Goal: Navigation & Orientation: Find specific page/section

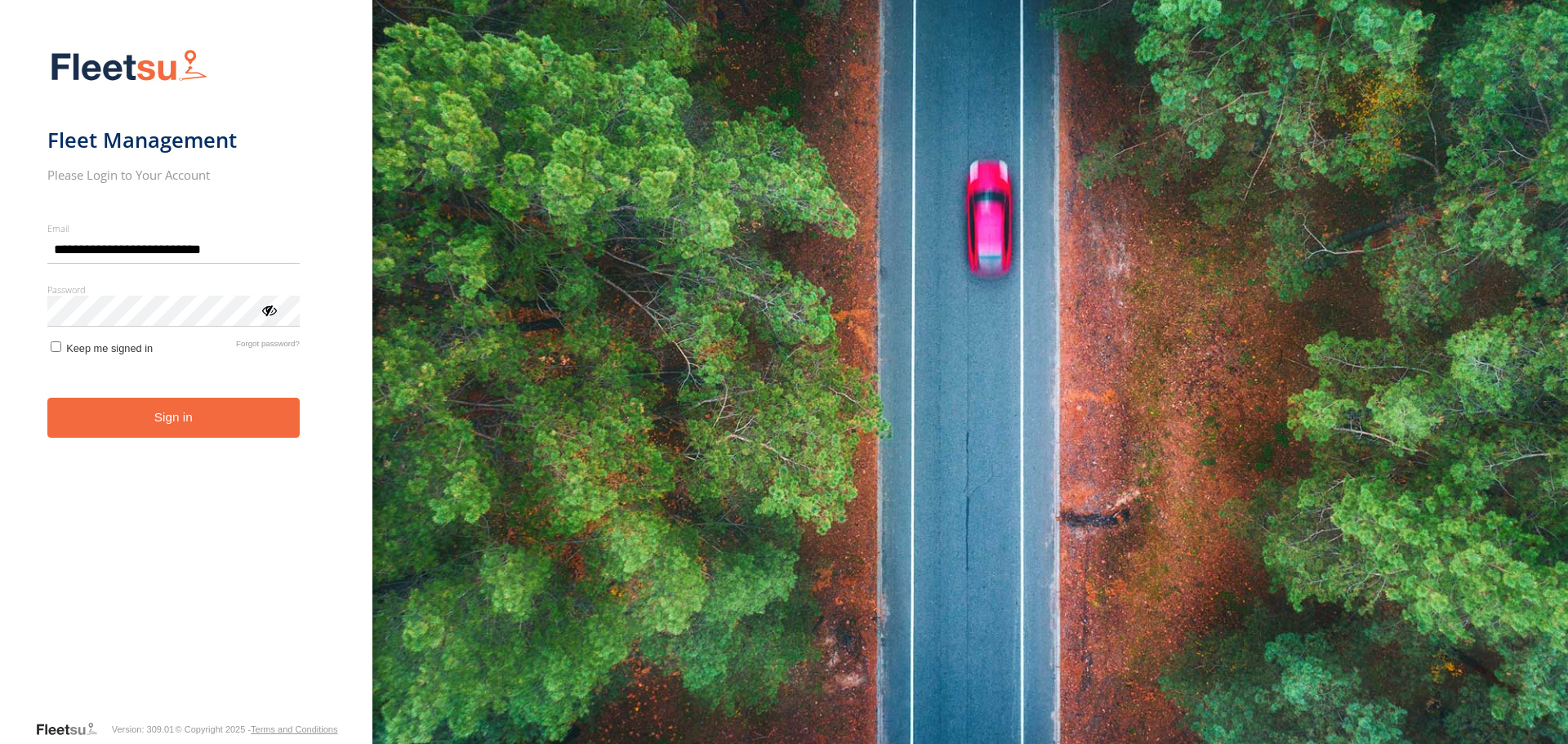
click at [190, 405] on button "Sign in" at bounding box center [173, 417] width 252 height 40
click at [159, 423] on button "Sign in" at bounding box center [173, 417] width 252 height 40
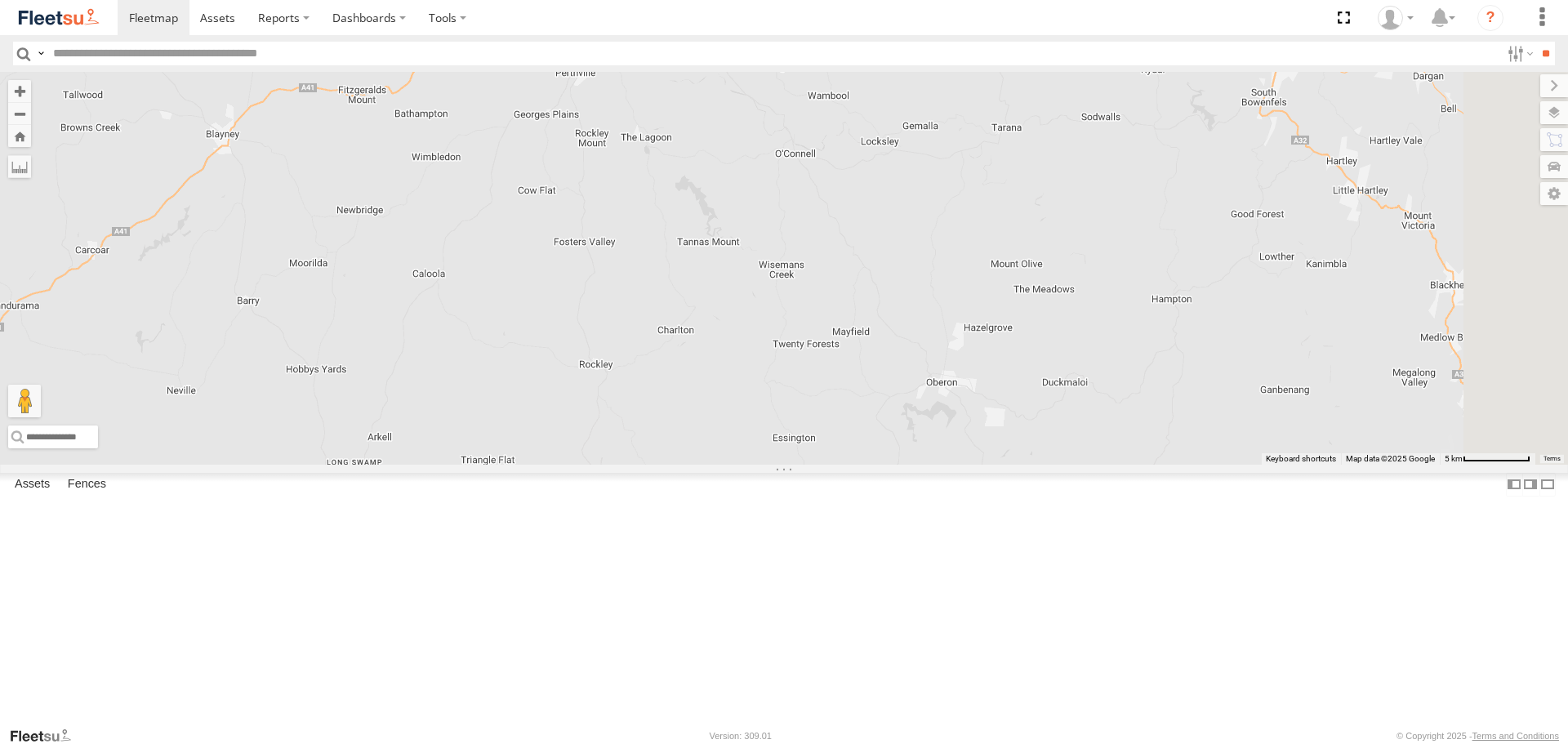
drag, startPoint x: 830, startPoint y: 150, endPoint x: 832, endPoint y: 274, distance: 124.0
click at [832, 274] on div "LDV VAN Ford Transit 2019" at bounding box center [784, 268] width 1568 height 392
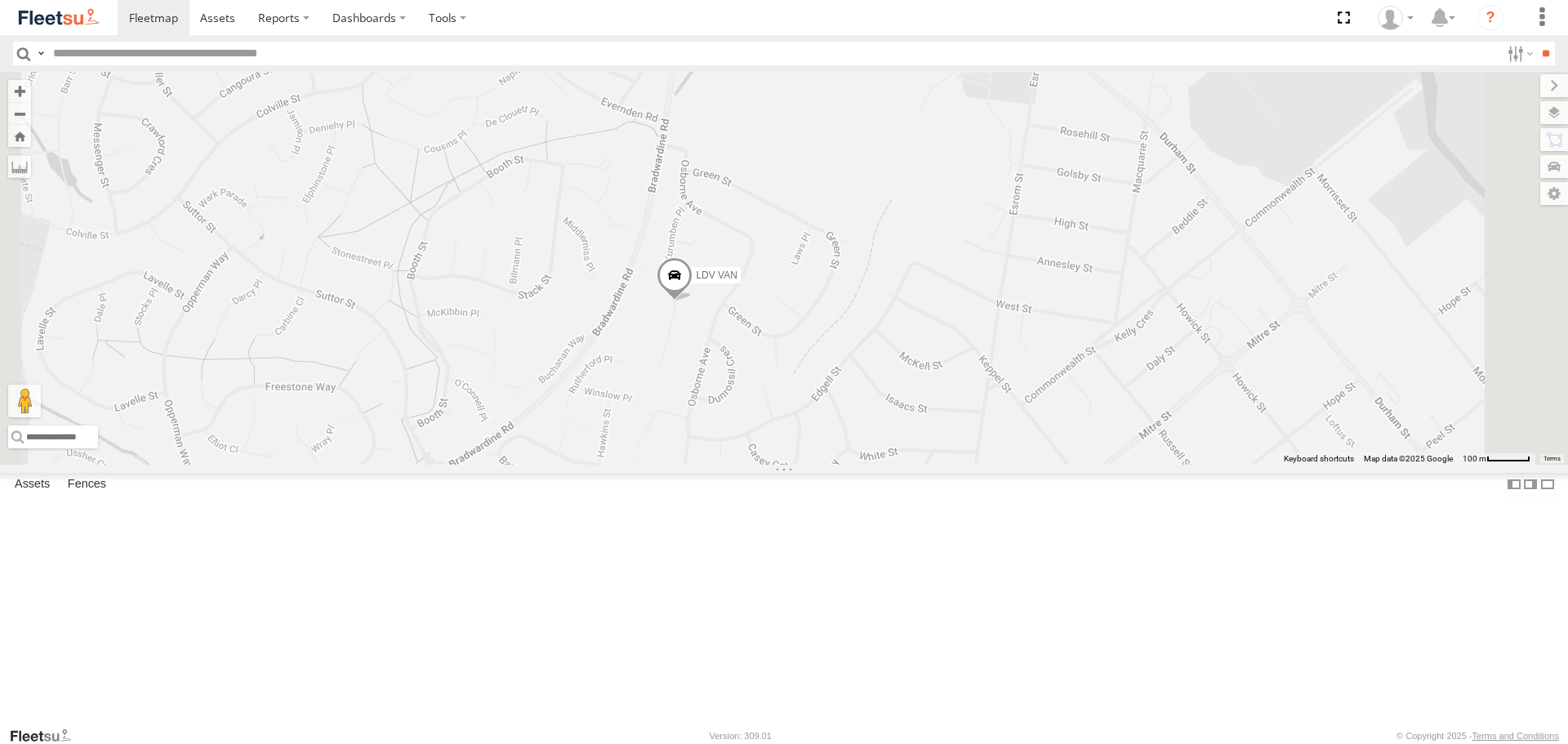
drag, startPoint x: 921, startPoint y: 531, endPoint x: 874, endPoint y: 369, distance: 168.7
click at [874, 373] on div "LDV VAN Ford Transit 2019" at bounding box center [784, 268] width 1568 height 392
